Goal: Task Accomplishment & Management: Complete application form

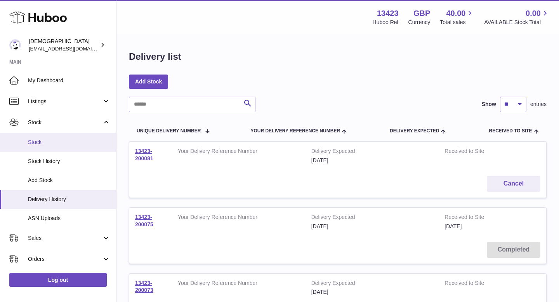
click at [49, 139] on span "Stock" at bounding box center [69, 142] width 82 height 7
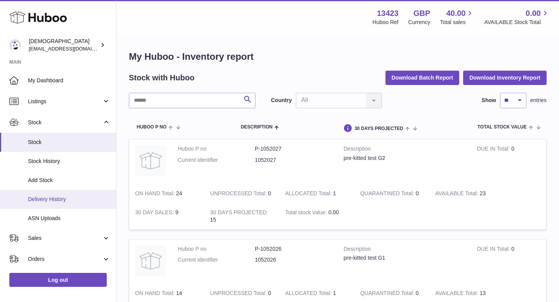
click at [49, 196] on span "Delivery History" at bounding box center [69, 199] width 82 height 7
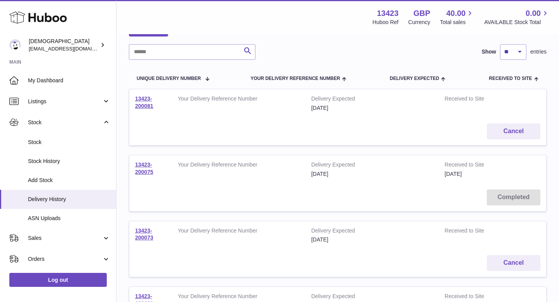
scroll to position [95, 0]
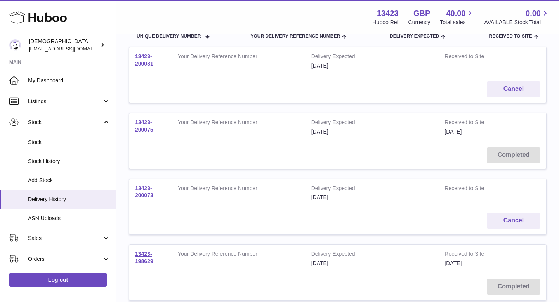
click at [146, 187] on link "13423-200073" at bounding box center [144, 192] width 18 height 14
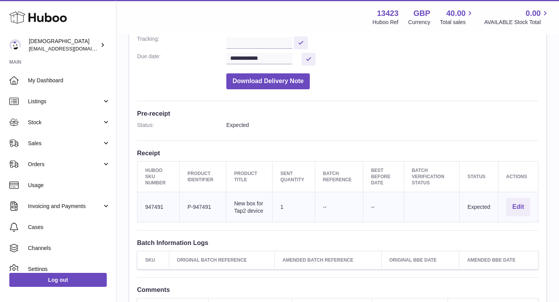
scroll to position [241, 0]
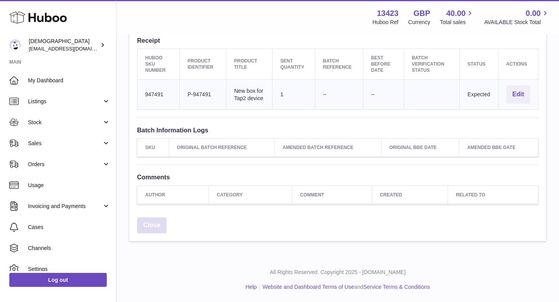
click at [147, 224] on link "Close" at bounding box center [151, 225] width 29 height 16
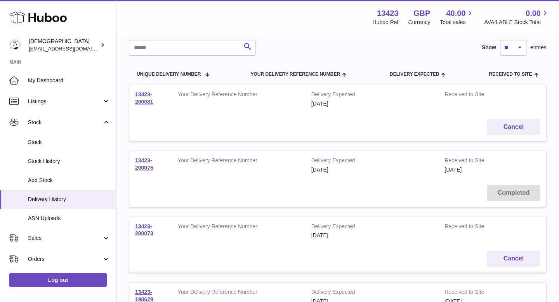
scroll to position [76, 0]
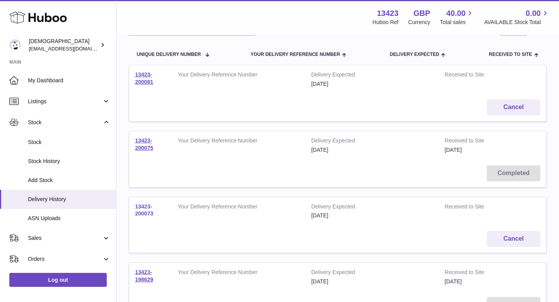
click at [147, 215] on link "13423-200073" at bounding box center [144, 210] width 18 height 14
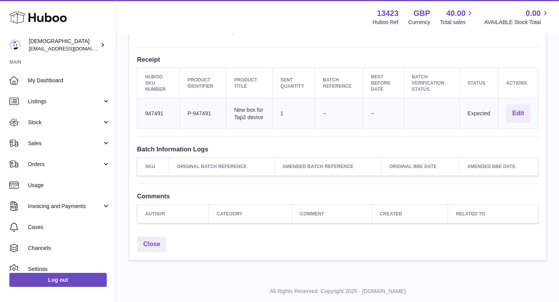
scroll to position [240, 0]
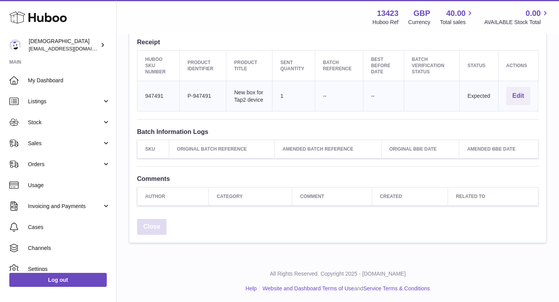
click at [148, 233] on link "Close" at bounding box center [151, 227] width 29 height 16
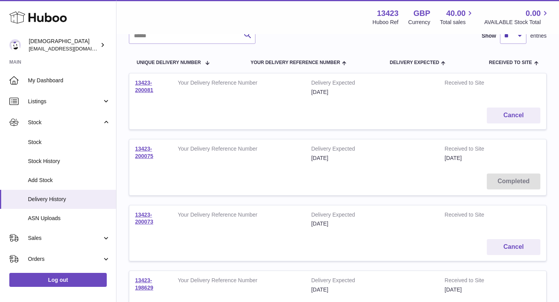
scroll to position [110, 0]
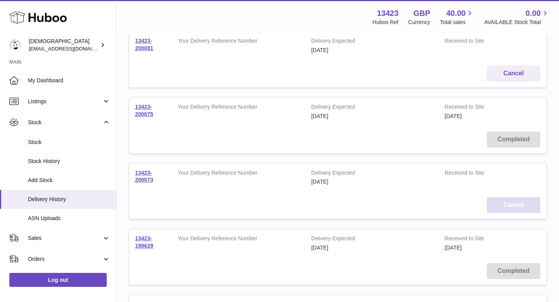
click at [517, 204] on button "Cancel" at bounding box center [514, 205] width 54 height 16
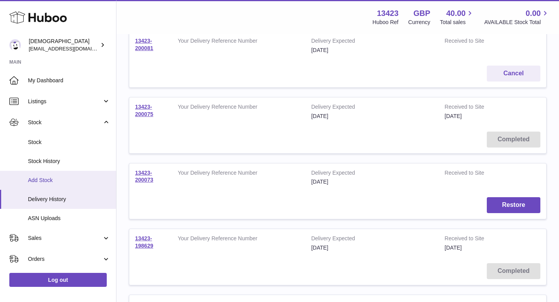
click at [60, 175] on link "Add Stock" at bounding box center [58, 180] width 116 height 19
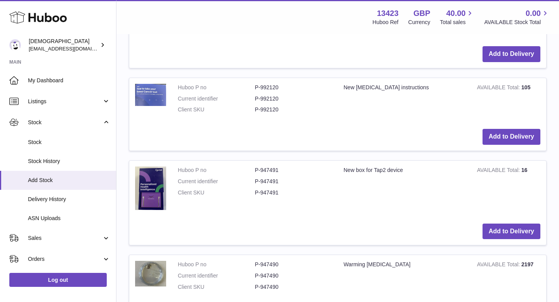
scroll to position [717, 0]
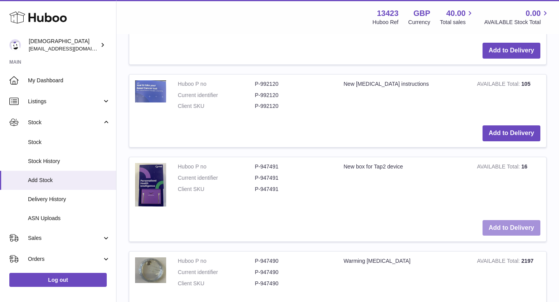
click at [485, 227] on button "Add to Delivery" at bounding box center [511, 228] width 58 height 16
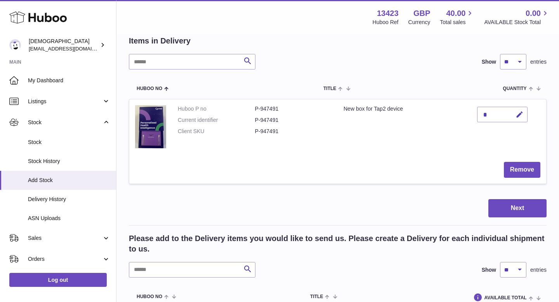
scroll to position [50, 0]
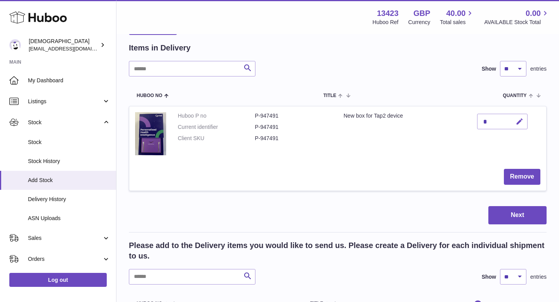
click at [521, 120] on icon "button" at bounding box center [519, 122] width 8 height 8
type input "***"
click at [519, 122] on icon "submit" at bounding box center [519, 121] width 7 height 7
click at [503, 217] on button "Next" at bounding box center [517, 215] width 58 height 18
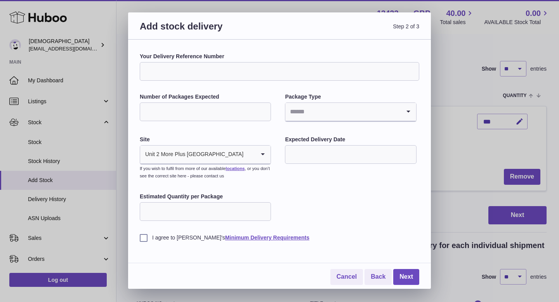
click at [231, 108] on input "Number of Packages Expected" at bounding box center [205, 111] width 131 height 19
type input "*"
click at [316, 108] on input "Search for option" at bounding box center [342, 112] width 115 height 18
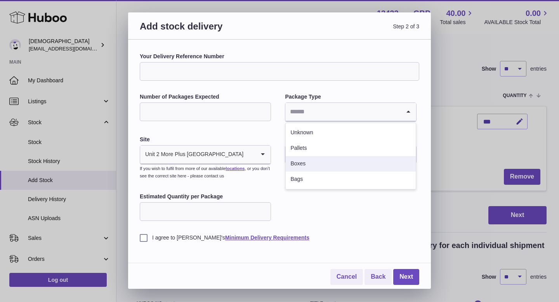
click at [301, 160] on li "Boxes" at bounding box center [351, 164] width 130 height 16
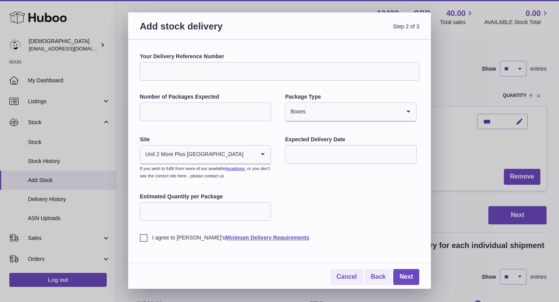
click at [301, 160] on input "text" at bounding box center [350, 154] width 131 height 19
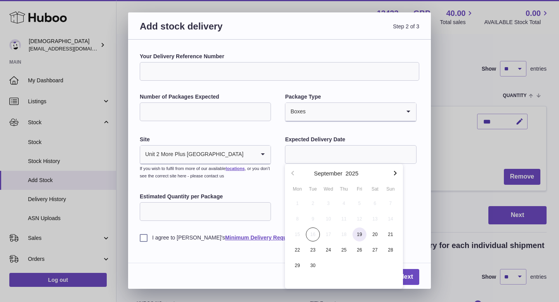
click at [357, 238] on span "19" at bounding box center [359, 234] width 14 height 14
type input "**********"
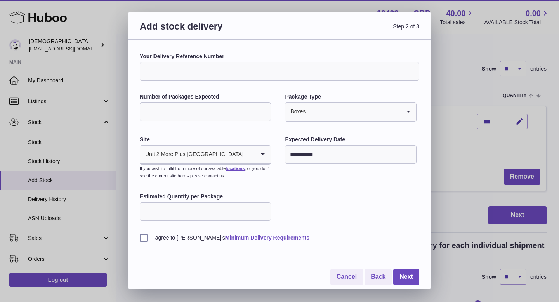
click at [214, 108] on input "*" at bounding box center [205, 111] width 131 height 19
click at [212, 114] on input "*" at bounding box center [205, 111] width 131 height 19
click at [333, 275] on link "Cancel" at bounding box center [346, 277] width 33 height 16
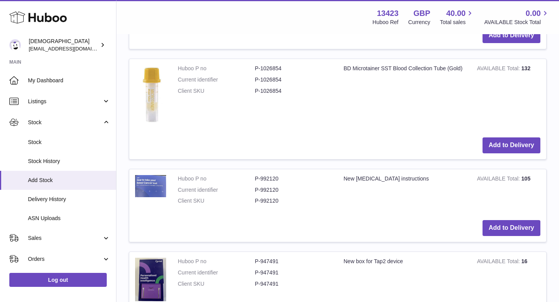
scroll to position [675, 0]
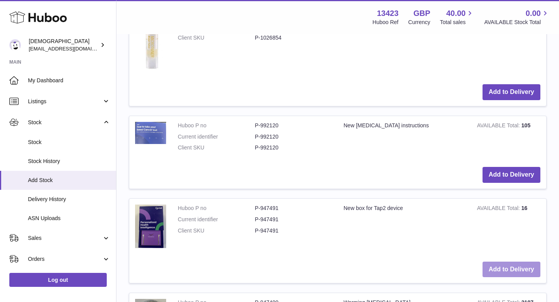
click at [509, 273] on button "Add to Delivery" at bounding box center [511, 270] width 58 height 16
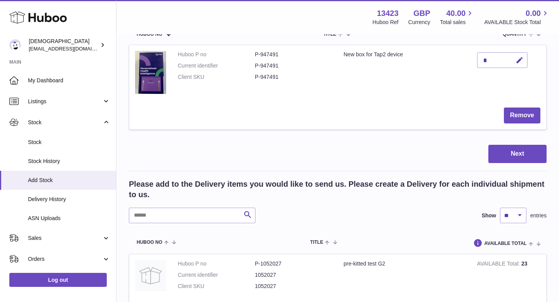
scroll to position [92, 0]
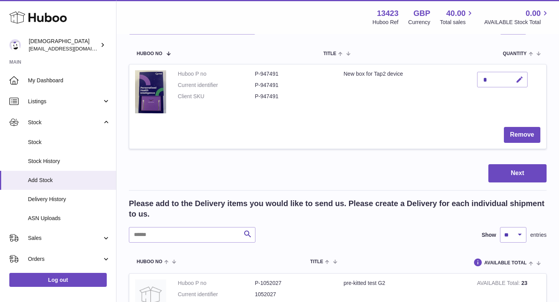
click at [521, 78] on icon "button" at bounding box center [519, 80] width 8 height 8
type input "*"
type input "***"
click at [518, 78] on icon "submit" at bounding box center [519, 79] width 7 height 7
click at [511, 174] on button "Next" at bounding box center [517, 173] width 58 height 18
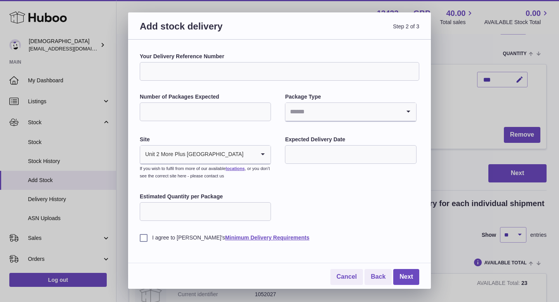
click at [189, 114] on input "Number of Packages Expected" at bounding box center [205, 111] width 131 height 19
type input "*"
click at [302, 112] on input "Search for option" at bounding box center [342, 112] width 115 height 18
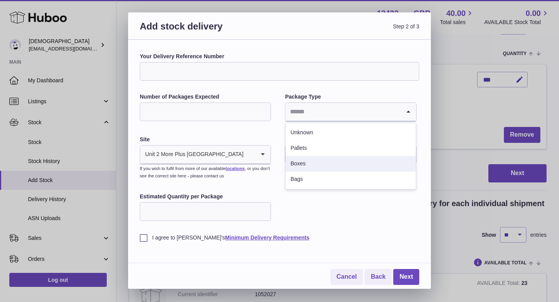
click at [290, 165] on li "Boxes" at bounding box center [351, 164] width 130 height 16
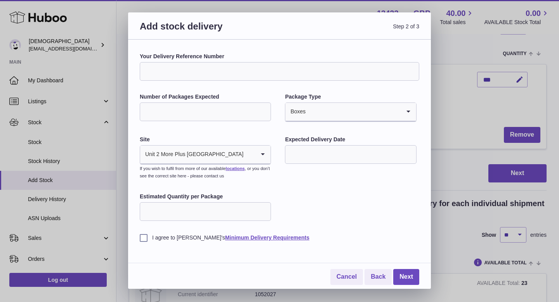
click at [293, 160] on input "text" at bounding box center [350, 154] width 131 height 19
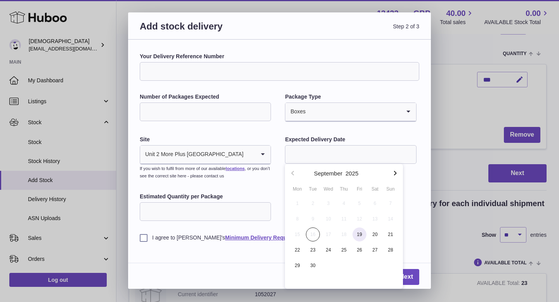
click at [356, 236] on span "19" at bounding box center [359, 234] width 14 height 14
type input "**********"
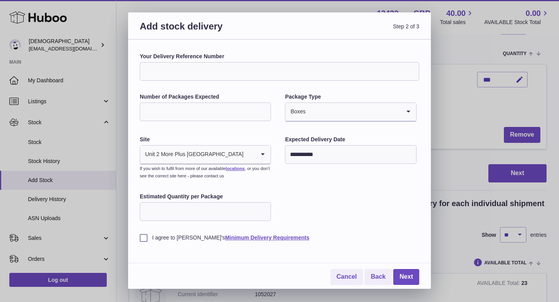
click at [222, 217] on input "Estimated Quantity per Package" at bounding box center [205, 211] width 131 height 19
type input "**"
click at [146, 236] on label "I agree to Huboo's Minimum Delivery Requirements" at bounding box center [279, 237] width 279 height 7
click at [401, 274] on link "Next" at bounding box center [406, 277] width 26 height 16
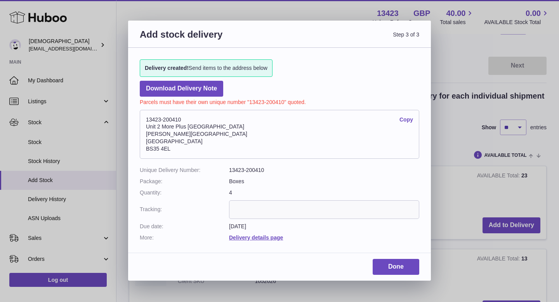
drag, startPoint x: 146, startPoint y: 120, endPoint x: 179, endPoint y: 150, distance: 44.8
click at [179, 150] on address "13423-200410 Copy Unit 2 More Plus Central Park Hudson Ave Severn Beach BS35 4EL" at bounding box center [279, 134] width 279 height 49
copy address "13423-200410 Copy Unit 2 More Plus Central Park Hudson Ave Severn Beach BS35 4EL"
click at [393, 263] on link "Done" at bounding box center [396, 267] width 47 height 16
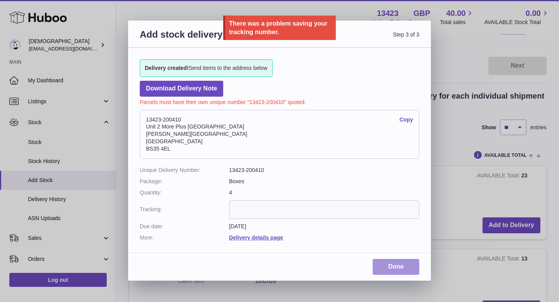
click at [392, 265] on link "Done" at bounding box center [396, 267] width 47 height 16
click at [348, 147] on address "13423-200410 Copy Unit 2 More Plus Central Park Hudson Ave Severn Beach BS35 4EL" at bounding box center [279, 134] width 279 height 49
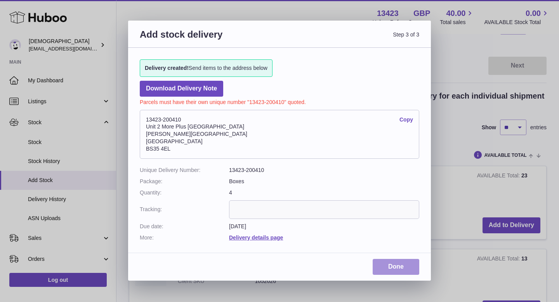
click at [383, 271] on link "Done" at bounding box center [396, 267] width 47 height 16
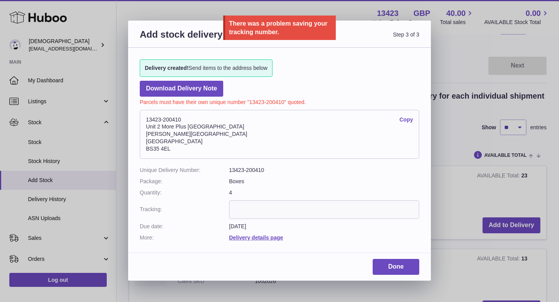
click at [180, 24] on div "Add stock delivery Step 3 of 3" at bounding box center [279, 34] width 303 height 27
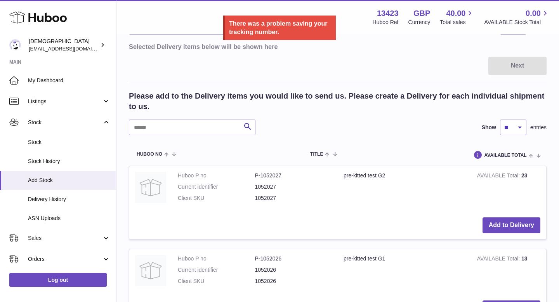
click at [178, 9] on div at bounding box center [279, 151] width 559 height 302
click at [51, 198] on span "Delivery History" at bounding box center [69, 199] width 82 height 7
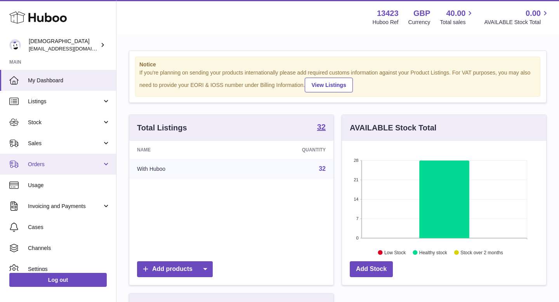
scroll to position [121, 204]
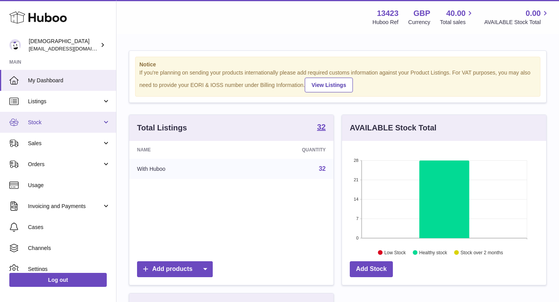
click at [57, 121] on span "Stock" at bounding box center [65, 122] width 74 height 7
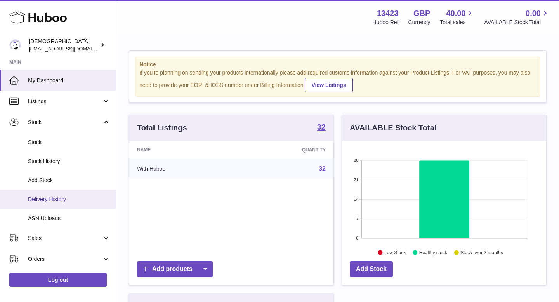
click at [60, 197] on span "Delivery History" at bounding box center [69, 199] width 82 height 7
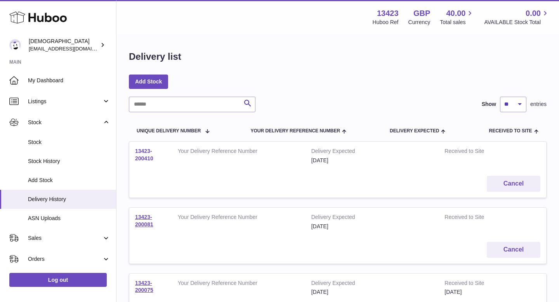
click at [145, 152] on link "13423-200410" at bounding box center [144, 155] width 18 height 14
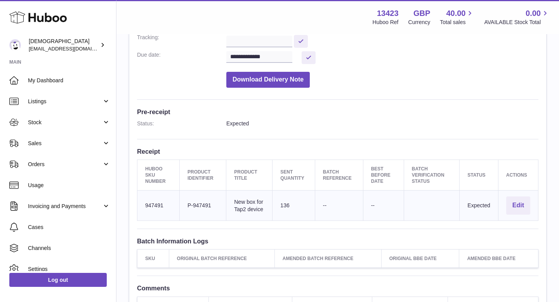
scroll to position [157, 0]
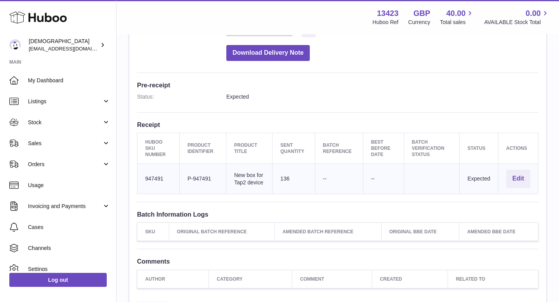
drag, startPoint x: 187, startPoint y: 178, endPoint x: 212, endPoint y: 180, distance: 25.3
click at [212, 180] on td "Client Identifier P-947491" at bounding box center [203, 179] width 47 height 30
copy td "P-947491"
